Goal: Information Seeking & Learning: Get advice/opinions

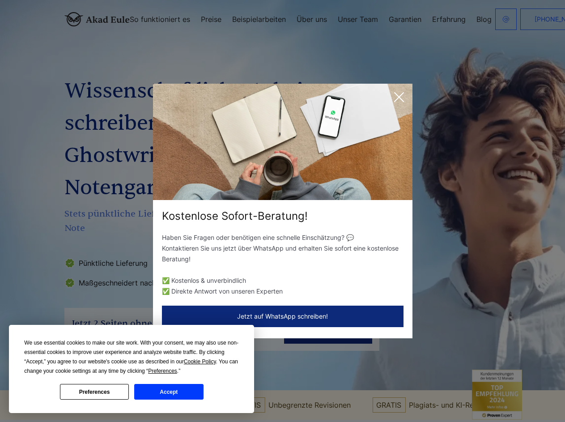
click at [282, 211] on div "Kostenlose Sofort-Beratung!" at bounding box center [282, 216] width 259 height 14
click at [201, 361] on span "Cookie Policy" at bounding box center [200, 361] width 32 height 6
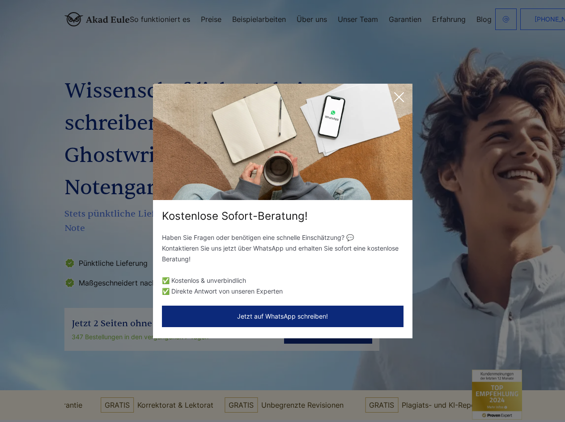
click at [173, 371] on div "Kostenlose Sofort-Beratung! Haben Sie Fragen oder benötigen eine schnelle Einsc…" at bounding box center [282, 211] width 565 height 422
click at [94, 391] on div "Kostenlose Sofort-Beratung! Haben Sie Fragen oder benötigen eine schnelle Einsc…" at bounding box center [282, 211] width 565 height 422
click at [169, 391] on div "Kostenlose Sofort-Beratung! Haben Sie Fragen oder benötigen eine schnelle Einsc…" at bounding box center [282, 211] width 565 height 422
